Goal: Information Seeking & Learning: Learn about a topic

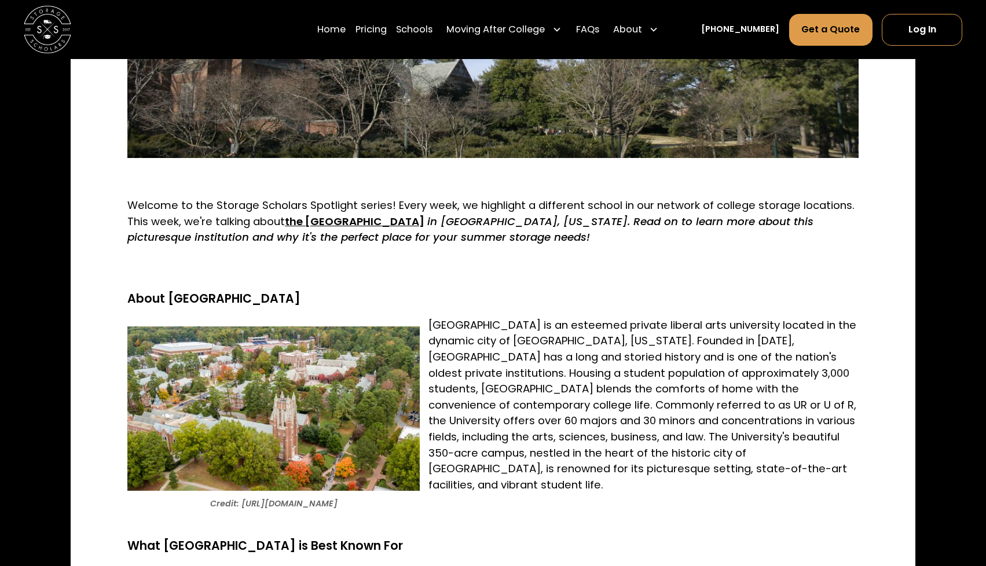
scroll to position [760, 0]
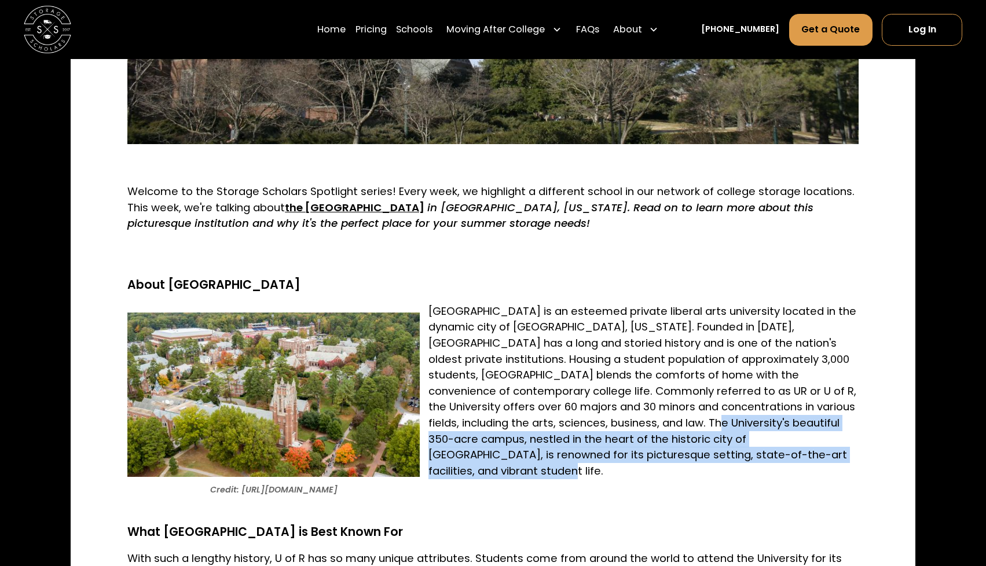
drag, startPoint x: 679, startPoint y: 423, endPoint x: 842, endPoint y: 453, distance: 165.5
click at [842, 453] on p "[GEOGRAPHIC_DATA] is an esteemed private liberal arts university located in the…" at bounding box center [492, 391] width 731 height 176
copy p "The University's beautiful 350-acre campus, nestled in the heart of the histori…"
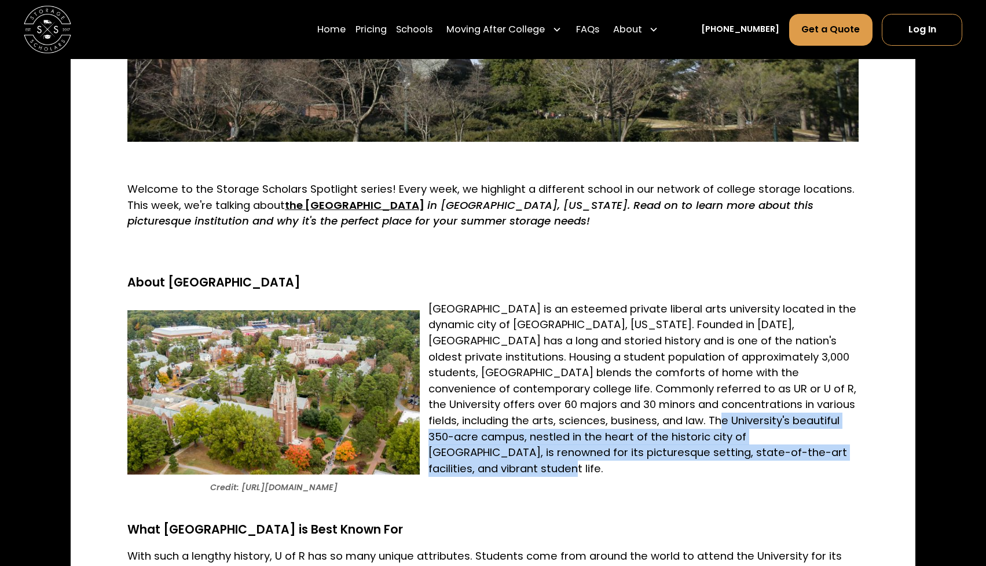
scroll to position [792, 0]
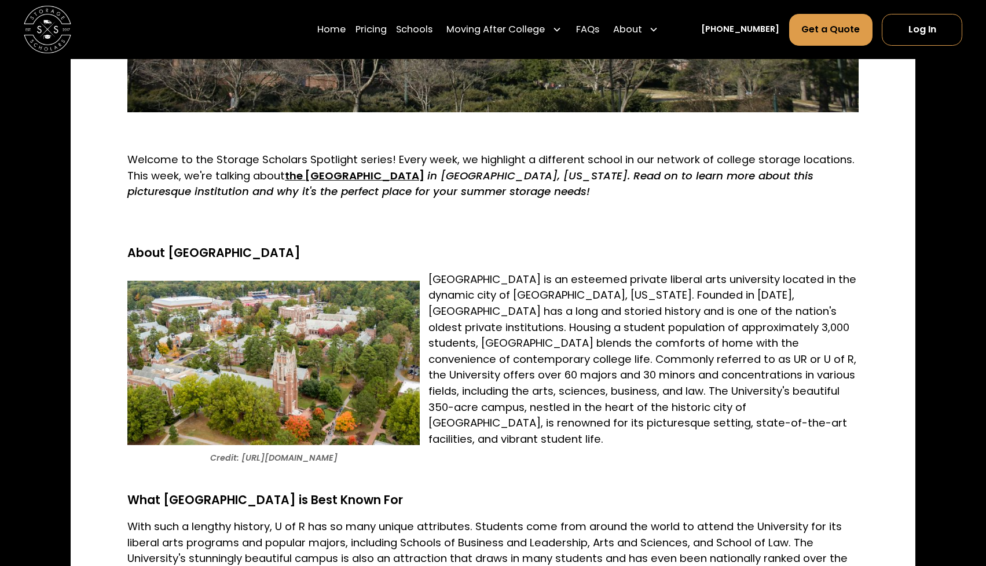
click at [678, 462] on p at bounding box center [492, 470] width 731 height 16
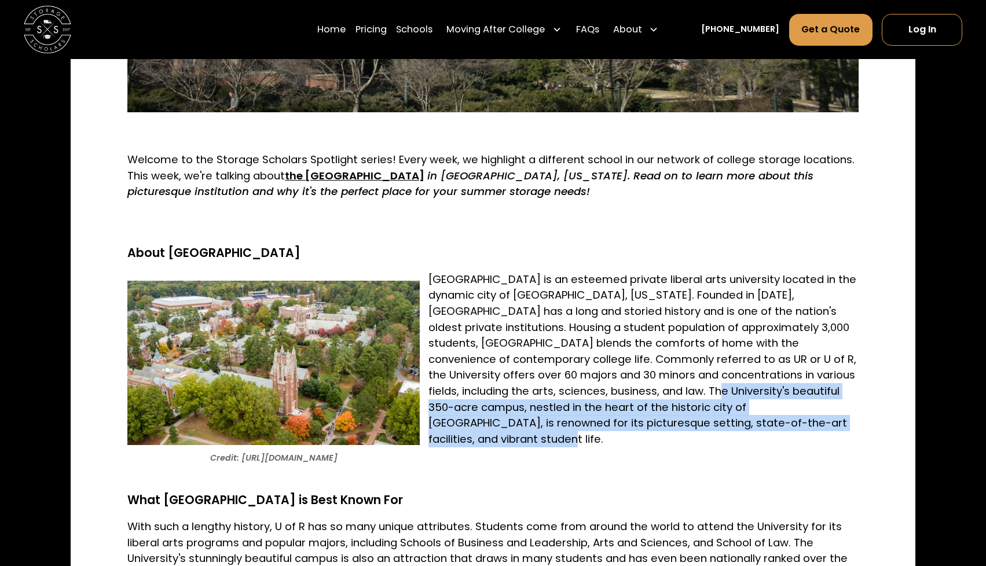
drag, startPoint x: 680, startPoint y: 390, endPoint x: 840, endPoint y: 425, distance: 164.1
click at [840, 425] on p "[GEOGRAPHIC_DATA] is an esteemed private liberal arts university located in the…" at bounding box center [492, 360] width 731 height 176
